Goal: Task Accomplishment & Management: Manage account settings

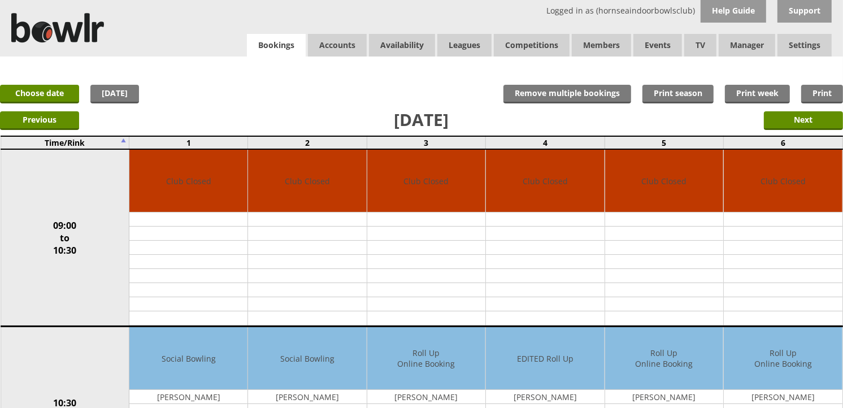
click at [291, 34] on link "Bookings" at bounding box center [276, 45] width 59 height 23
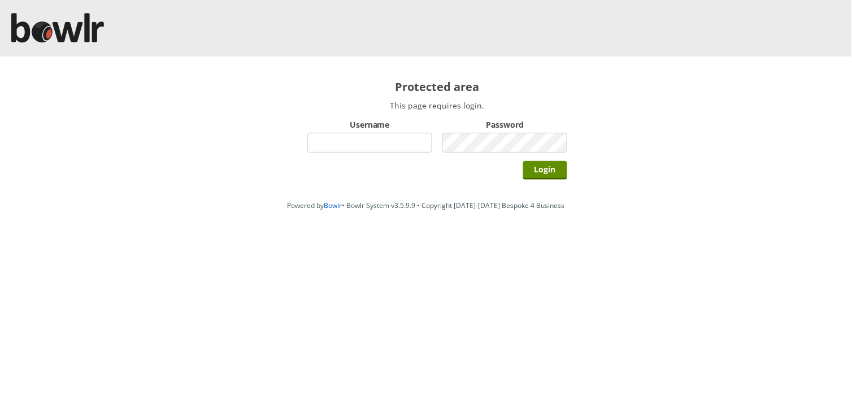
drag, startPoint x: 0, startPoint y: 0, endPoint x: 373, endPoint y: 147, distance: 400.6
click at [373, 147] on input "Username" at bounding box center [369, 143] width 125 height 20
type input "hornseaindoorbowlsclub"
click at [476, 154] on div "Password" at bounding box center [504, 135] width 125 height 39
click at [523, 161] on input "Login" at bounding box center [545, 170] width 44 height 19
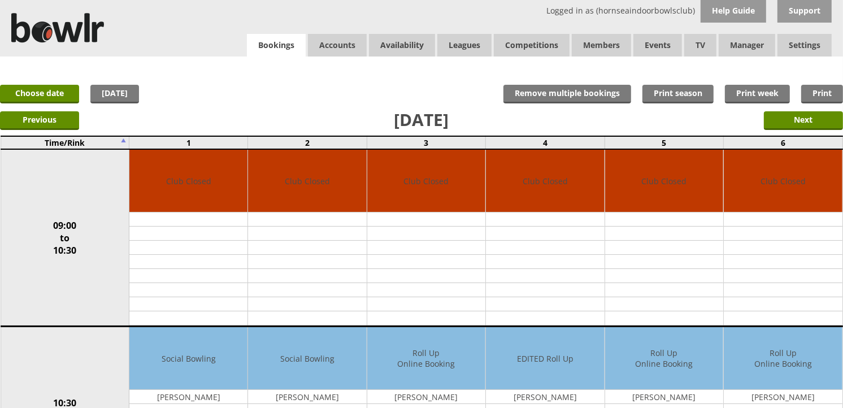
click at [248, 38] on link "Bookings" at bounding box center [276, 45] width 59 height 23
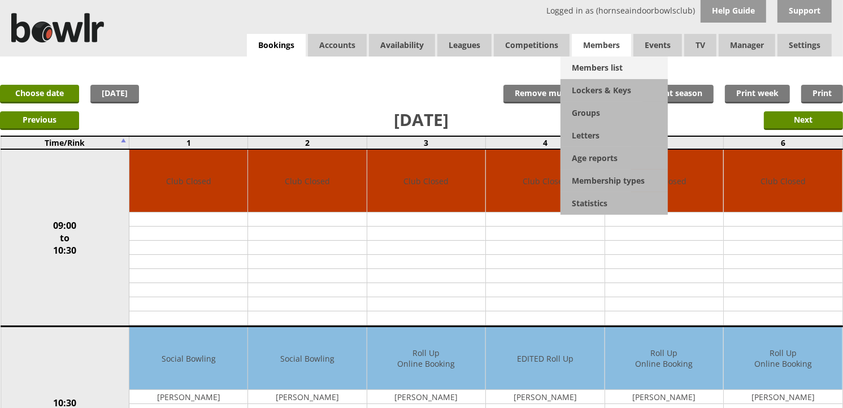
click at [582, 63] on link "Members list" at bounding box center [613, 67] width 107 height 23
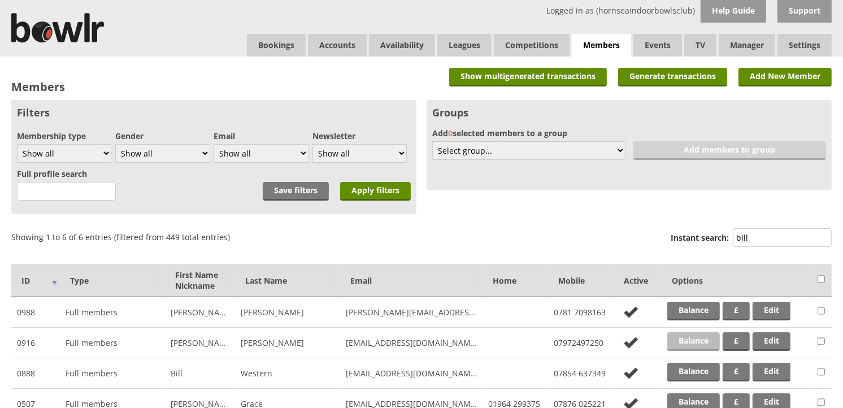
type input "bill"
click at [701, 333] on link "Balance" at bounding box center [693, 341] width 53 height 19
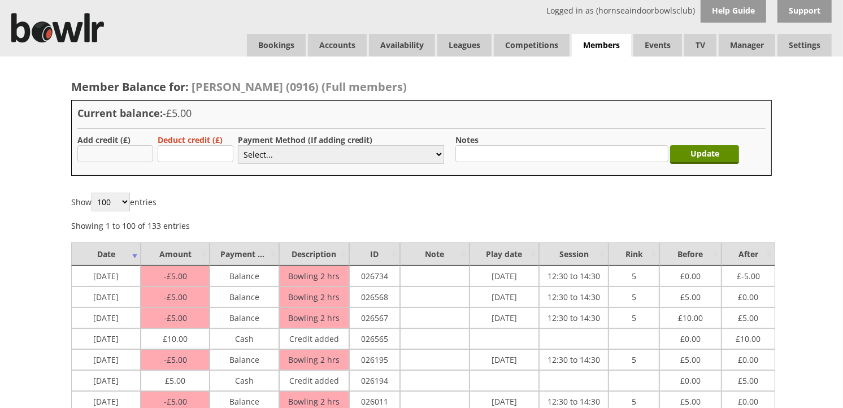
click at [119, 156] on input "text" at bounding box center [115, 153] width 76 height 17
type input "5.00"
click at [278, 151] on select "Select... Cash Card Cheque Bank Transfer Other Member Card Gift Voucher Balance" at bounding box center [341, 154] width 206 height 19
select select "1"
click at [238, 145] on select "Select... Cash Card Cheque Bank Transfer Other Member Card Gift Voucher Balance" at bounding box center [341, 154] width 206 height 19
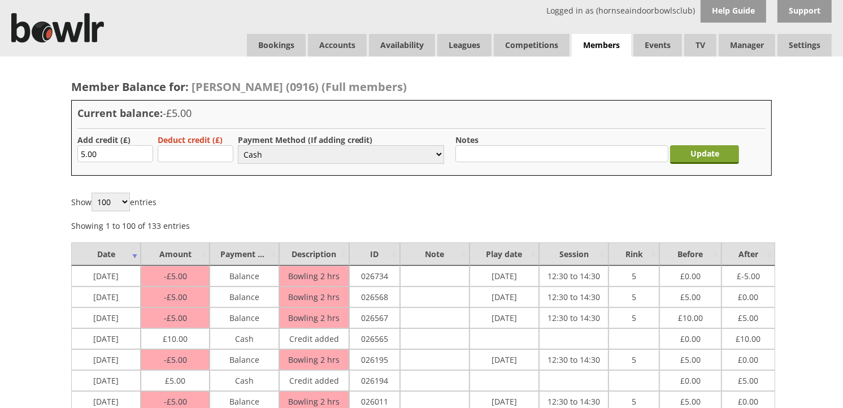
click at [693, 161] on input "Update" at bounding box center [704, 154] width 69 height 19
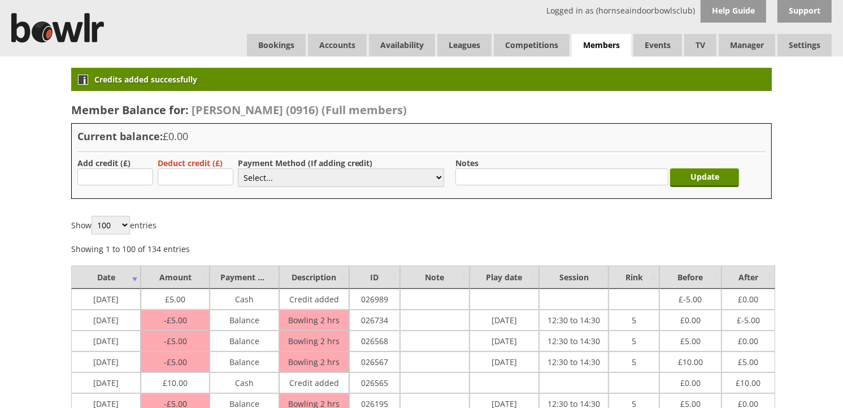
click at [274, 46] on link "Bookings" at bounding box center [276, 45] width 59 height 23
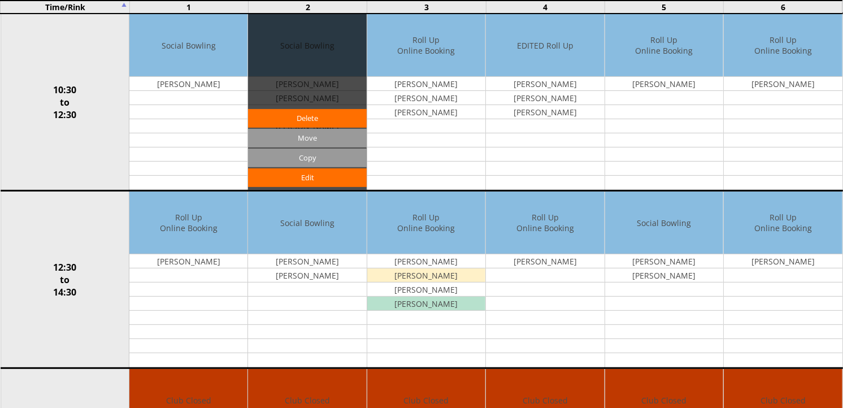
scroll to position [313, 0]
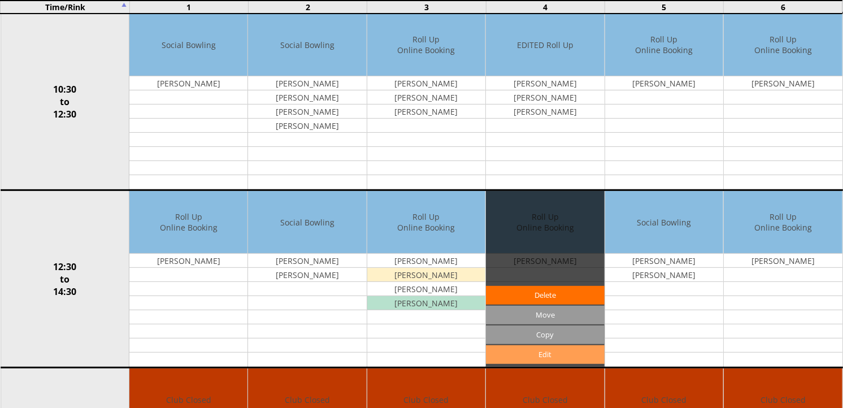
click at [526, 351] on link "Edit" at bounding box center [545, 354] width 118 height 19
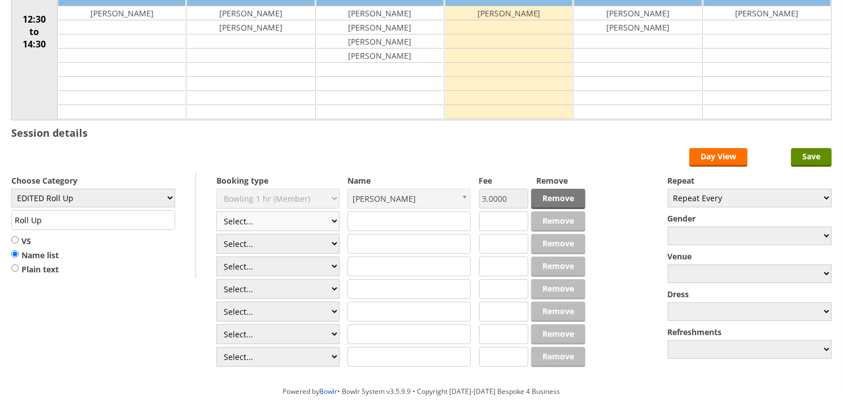
scroll to position [188, 0]
click at [300, 215] on select "Select... Club Competition (Member) Club Competition (Visitor) National (Member…" at bounding box center [277, 221] width 123 height 20
select select "1_54"
click at [216, 211] on select "Select... Club Competition (Member) Club Competition (Visitor) National (Member…" at bounding box center [277, 221] width 123 height 20
type input "EDITED Roll Up"
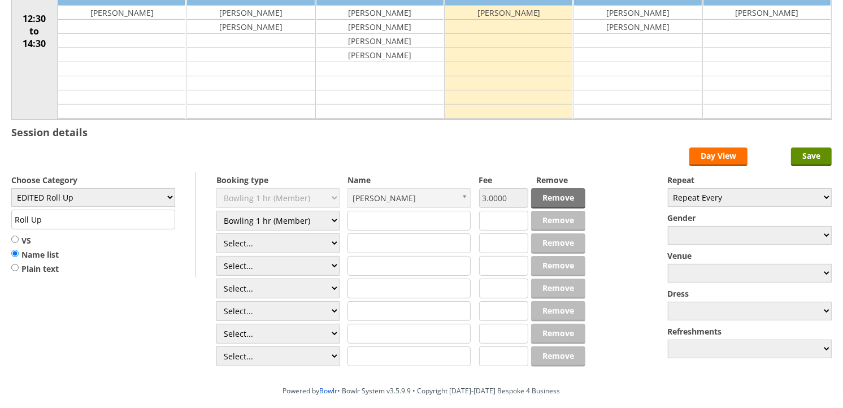
type input "3.0000"
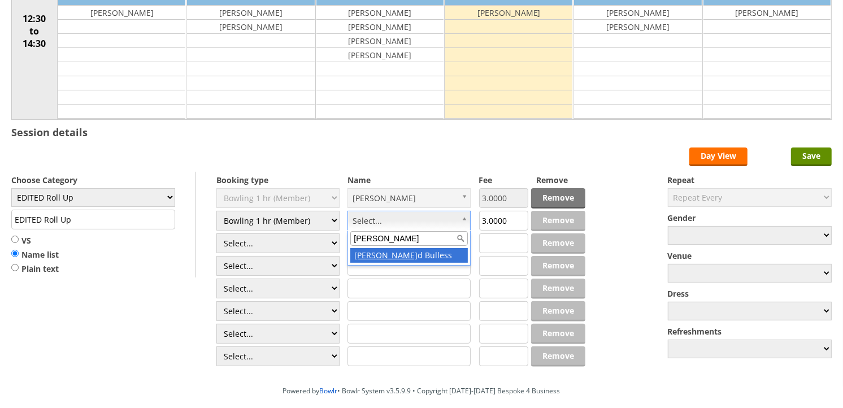
type input "ronal"
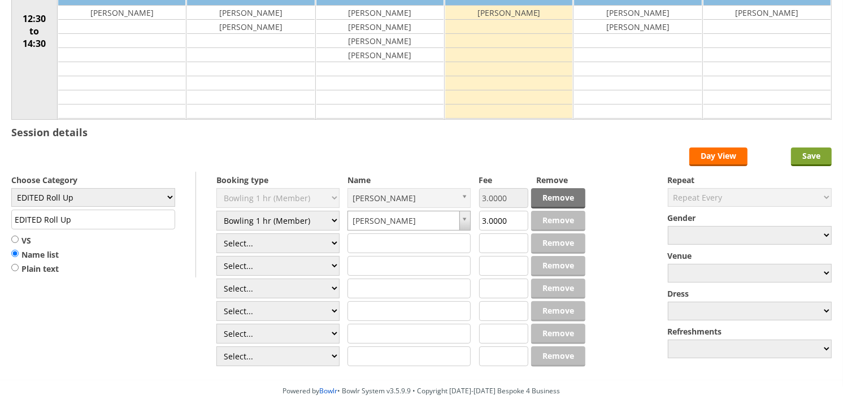
click at [815, 156] on input "Save" at bounding box center [811, 156] width 41 height 19
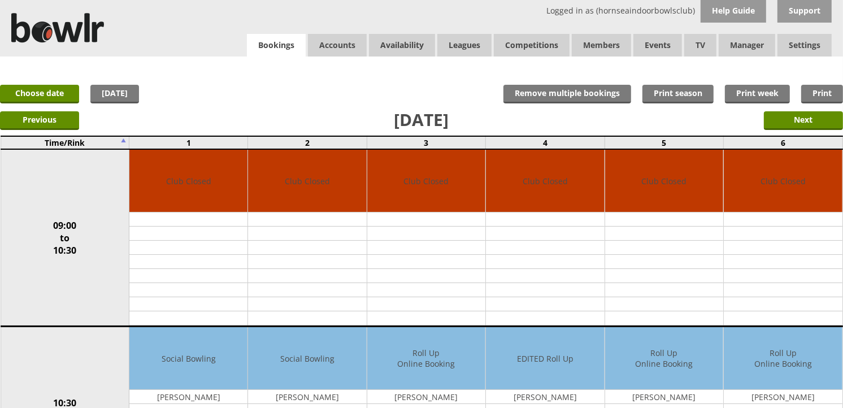
click at [290, 44] on link "Bookings" at bounding box center [276, 45] width 59 height 23
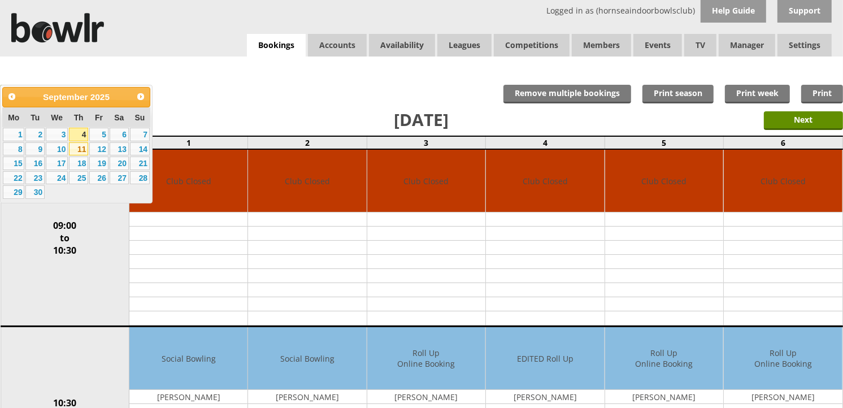
click at [78, 150] on link "11" at bounding box center [78, 149] width 19 height 14
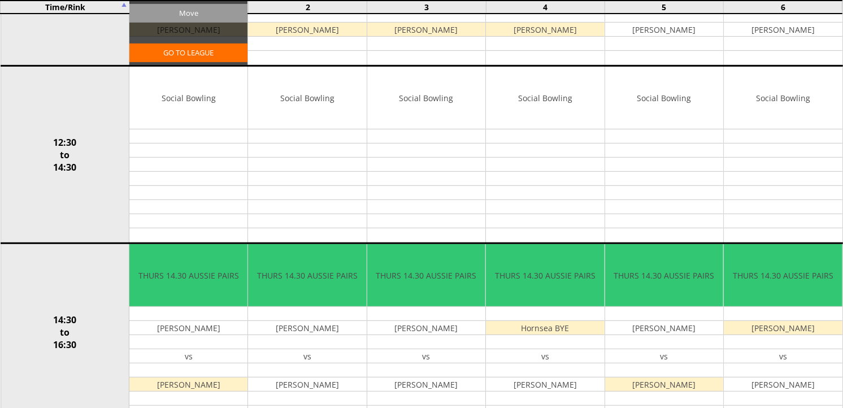
scroll to position [439, 0]
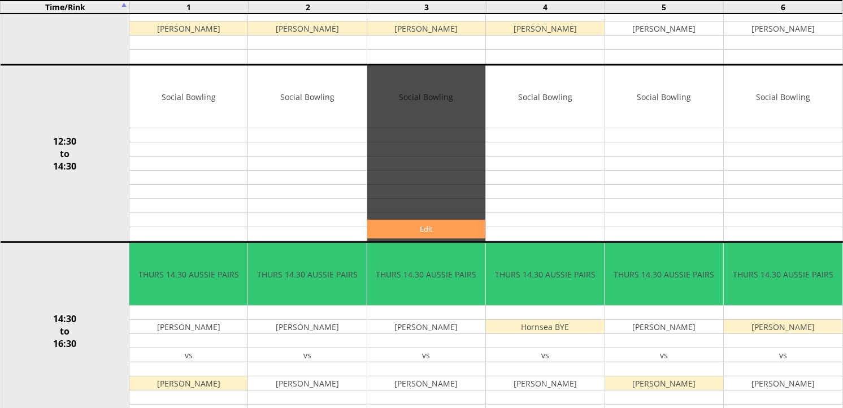
click at [437, 222] on link "Edit" at bounding box center [426, 229] width 118 height 19
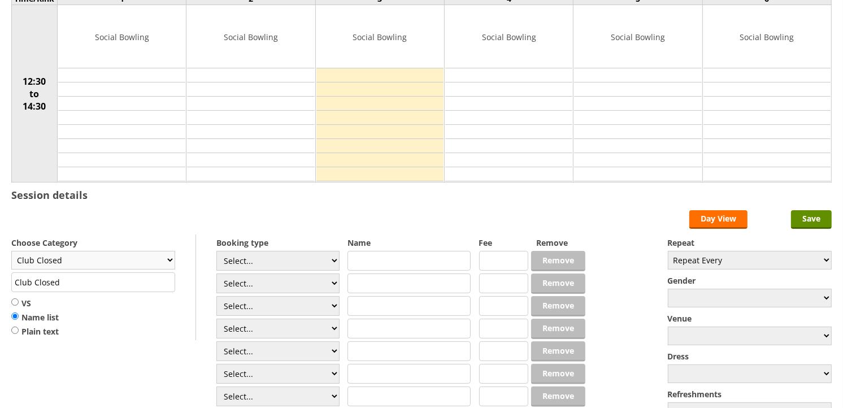
click at [140, 256] on select "Club Closed Singles League Triples League Pairs League Friendly Social Bowling …" at bounding box center [93, 260] width 164 height 19
select select "132"
click at [11, 251] on select "Club Closed Singles League Triples League Pairs League Friendly Social Bowling …" at bounding box center [93, 260] width 164 height 19
type input "Social Bowling"
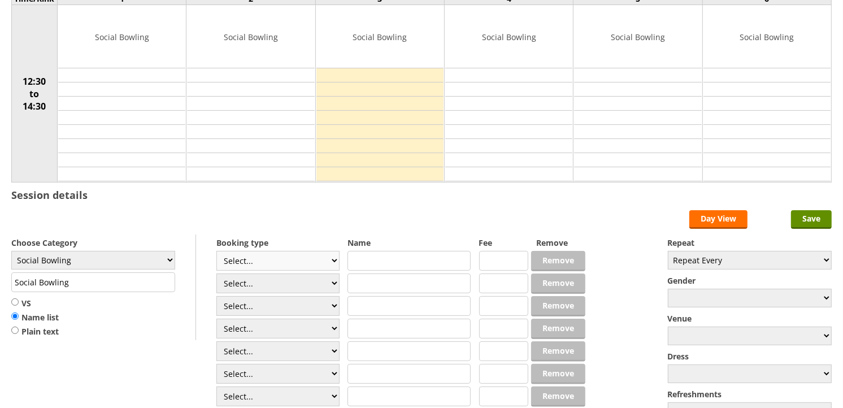
click at [275, 261] on select "Select... Club Competition (Member) Club Competition (Visitor) National (Member…" at bounding box center [277, 261] width 123 height 20
select select "1_54"
click at [216, 251] on select "Select... Club Competition (Member) Club Competition (Visitor) National (Member…" at bounding box center [277, 261] width 123 height 20
type input "3.0000"
click at [271, 277] on select "Select... Club Competition (Member) Club Competition (Visitor) National (Member…" at bounding box center [277, 283] width 123 height 20
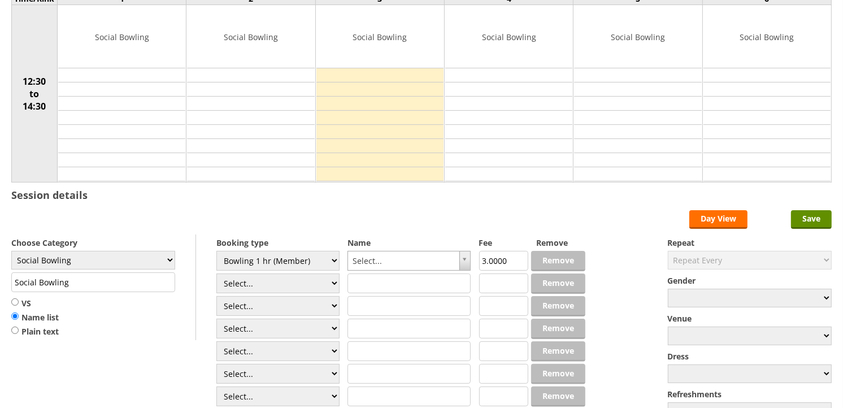
select select "1_54"
click at [216, 274] on select "Select... Club Competition (Member) Club Competition (Visitor) National (Member…" at bounding box center [277, 283] width 123 height 20
type input "3.0000"
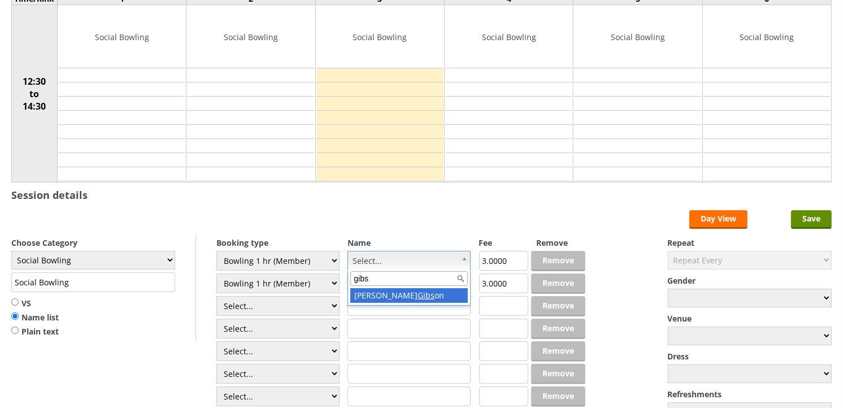
type input "gibs"
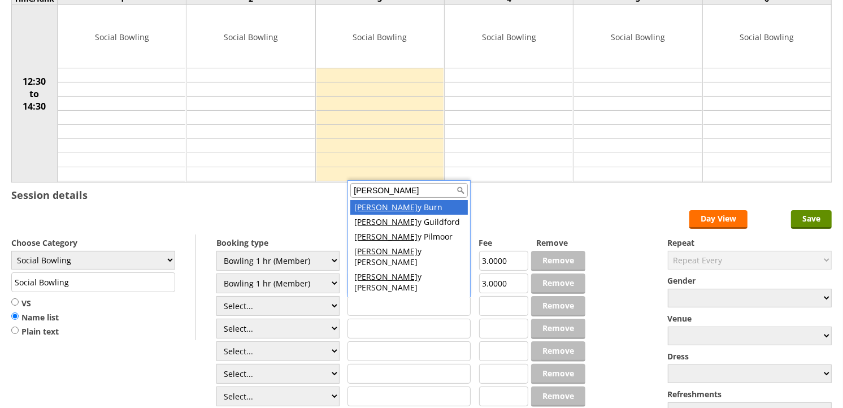
type input "barr"
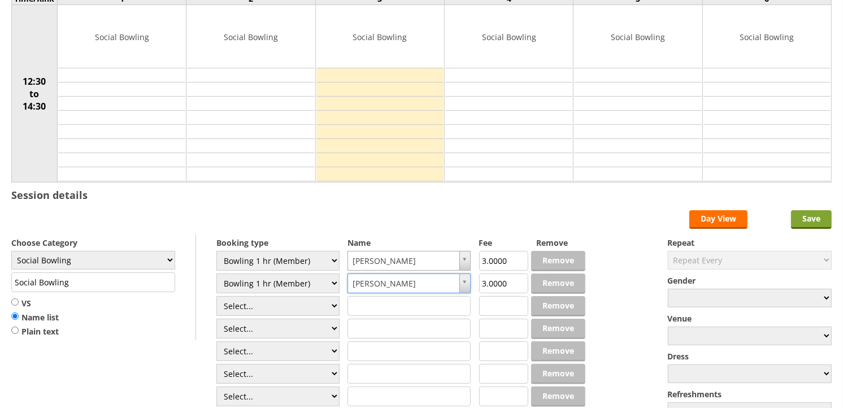
click at [803, 213] on input "Save" at bounding box center [811, 219] width 41 height 19
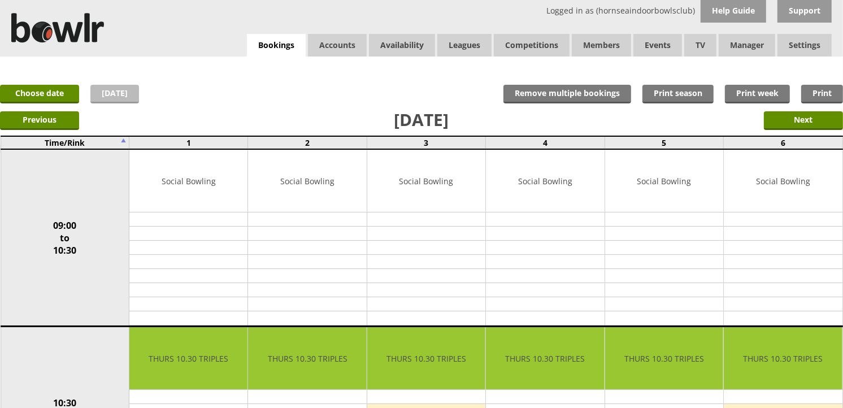
click at [97, 89] on link "[DATE]" at bounding box center [114, 94] width 49 height 19
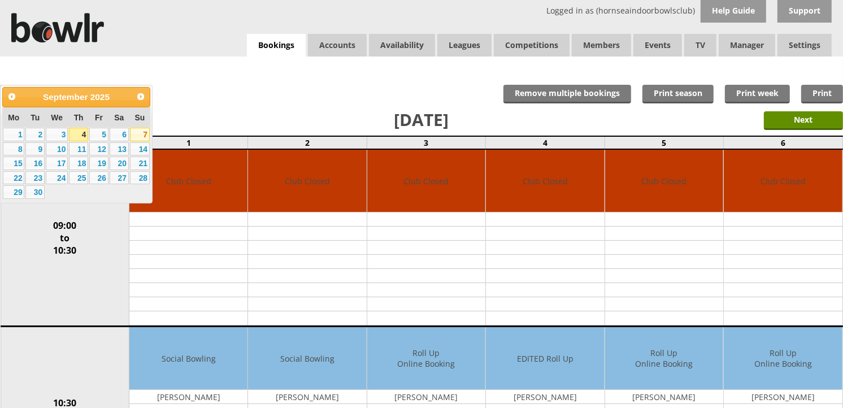
click at [143, 134] on link "7" at bounding box center [140, 135] width 20 height 14
